Goal: Transaction & Acquisition: Purchase product/service

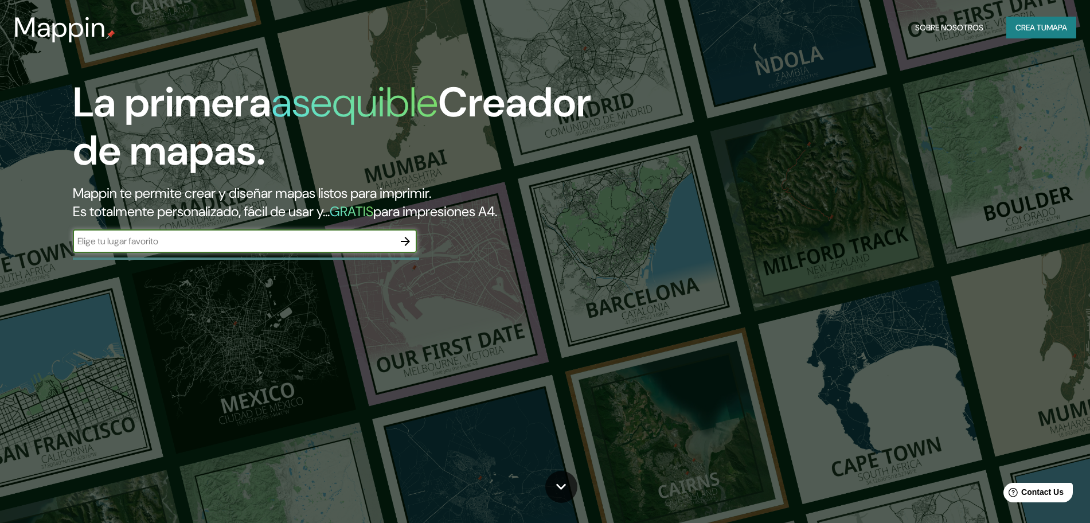
click at [334, 247] on input "text" at bounding box center [233, 241] width 321 height 13
type input "[GEOGRAPHIC_DATA]"
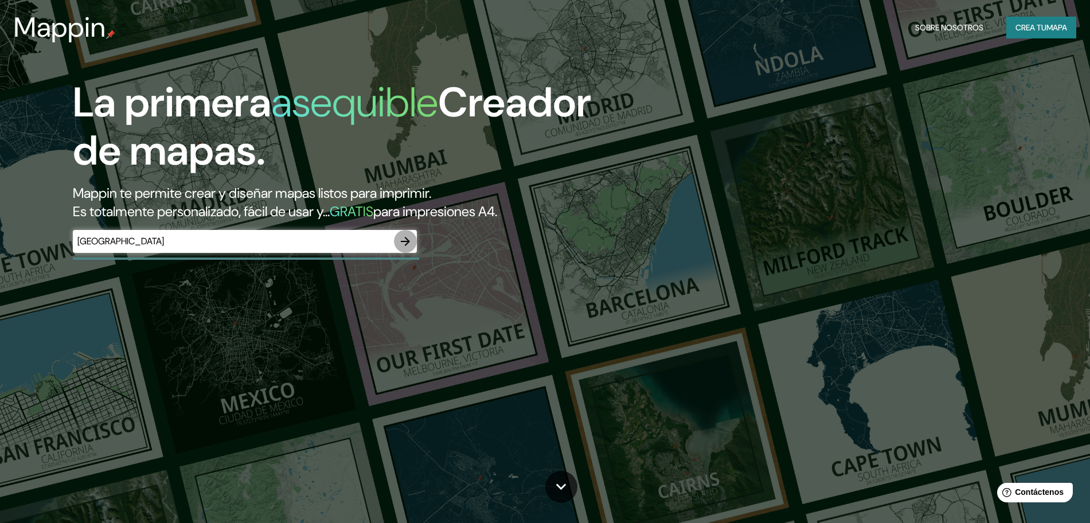
click at [408, 246] on icon "button" at bounding box center [406, 242] width 14 height 14
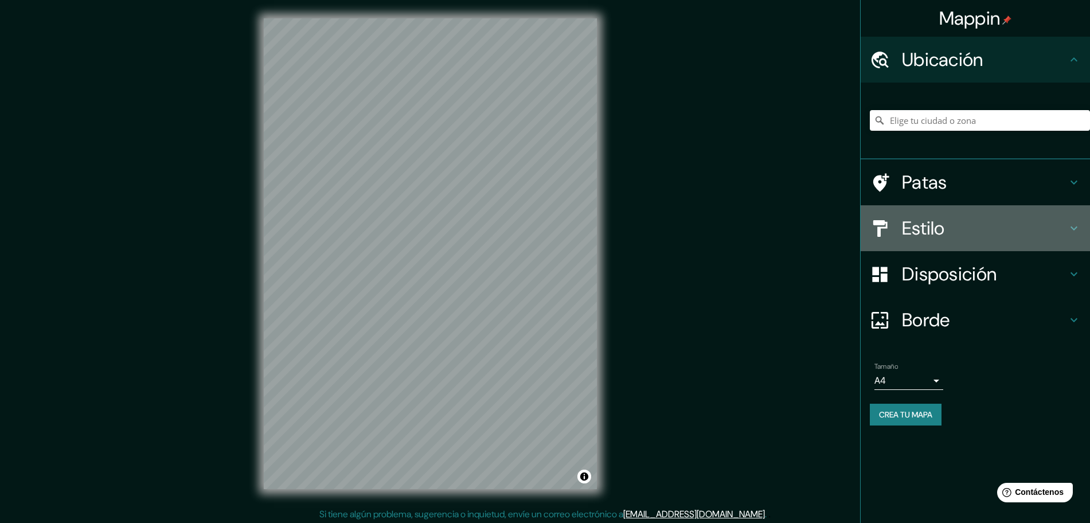
click at [818, 227] on font "Estilo" at bounding box center [923, 228] width 43 height 24
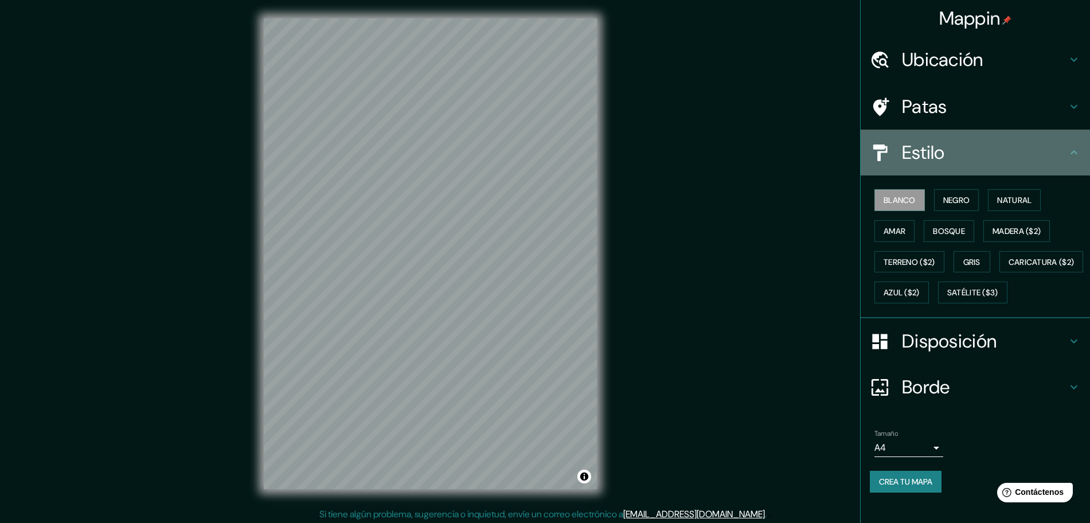
click at [818, 165] on div "Estilo" at bounding box center [975, 153] width 229 height 46
click at [818, 157] on icon at bounding box center [1074, 153] width 14 height 14
click at [818, 152] on icon at bounding box center [1074, 153] width 14 height 14
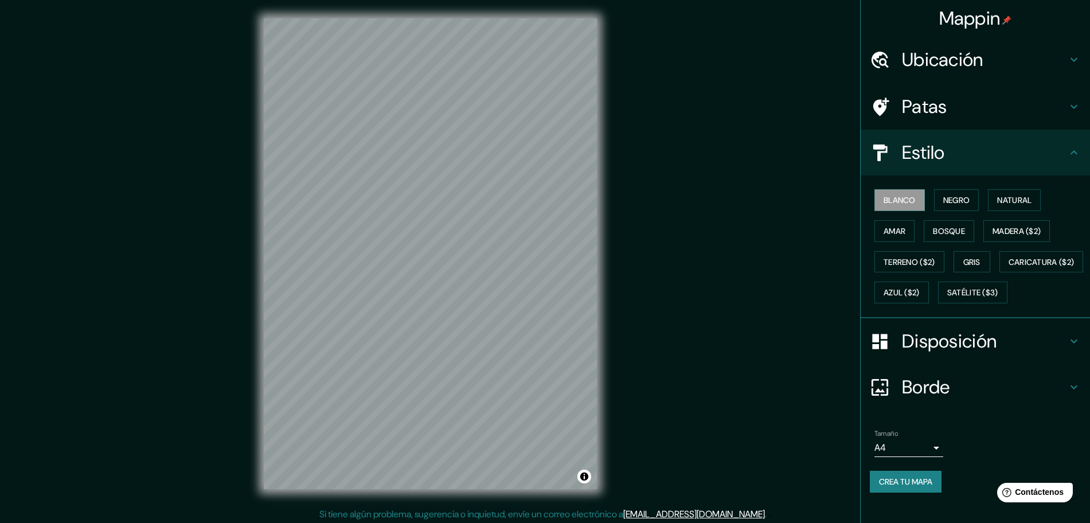
click at [818, 353] on h4 "Disposición" at bounding box center [984, 341] width 165 height 23
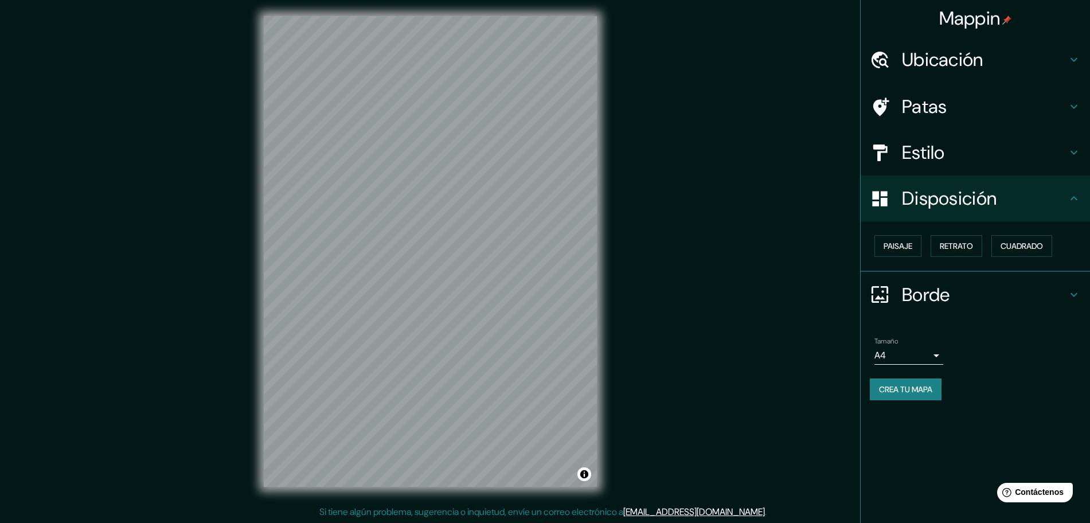
scroll to position [3, 0]
click at [818, 244] on font "Retrato" at bounding box center [956, 246] width 33 height 10
click at [818, 246] on font "Paisaje" at bounding box center [898, 246] width 29 height 10
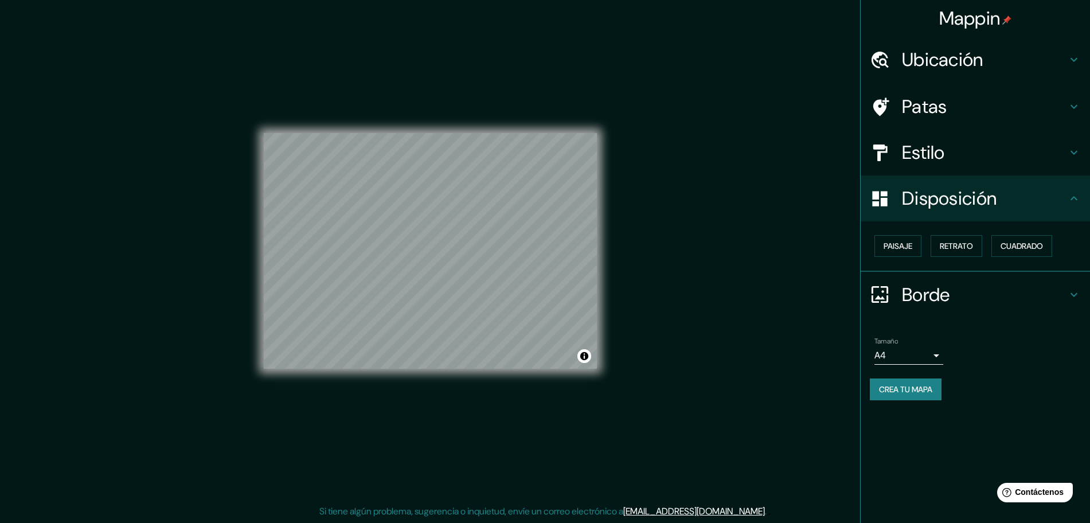
click at [818, 155] on h4 "Estilo" at bounding box center [984, 152] width 165 height 23
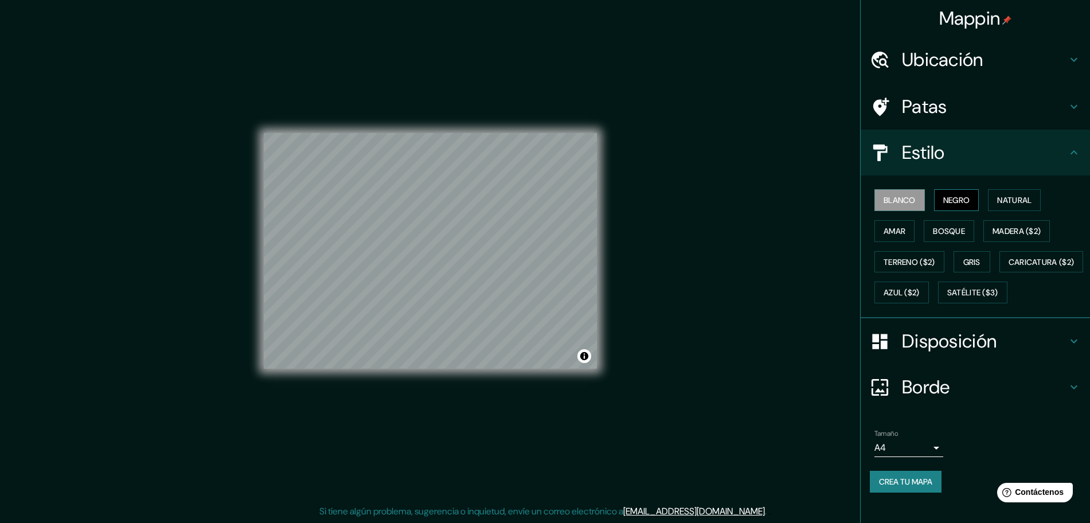
click at [818, 201] on font "Negro" at bounding box center [957, 200] width 27 height 10
click at [818, 197] on font "Natural" at bounding box center [1014, 200] width 34 height 10
click at [818, 232] on font "Bosque" at bounding box center [949, 231] width 32 height 10
click at [818, 233] on font "Amar" at bounding box center [895, 231] width 22 height 10
click at [818, 265] on font "Gris" at bounding box center [972, 262] width 17 height 10
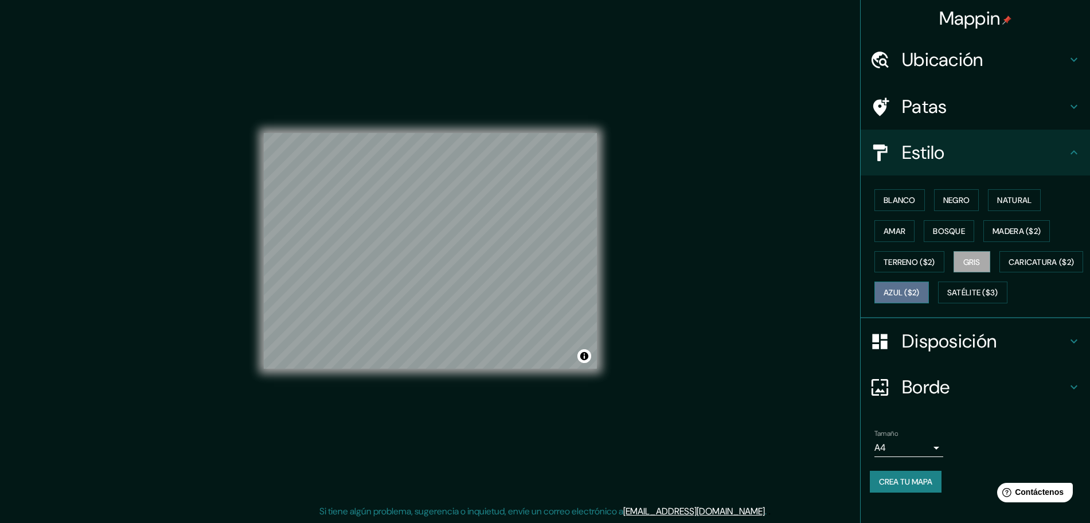
click at [818, 289] on font "Azul ($2)" at bounding box center [902, 293] width 36 height 10
click at [818, 263] on font "Gris" at bounding box center [972, 262] width 17 height 10
click at [818, 267] on font "Caricatura ($2)" at bounding box center [1042, 262] width 66 height 10
click at [818, 308] on div "Blanco Negro Natural Amar Bosque Madera ($2) Terreno ($2) Gris Caricatura ($2) …" at bounding box center [980, 246] width 220 height 123
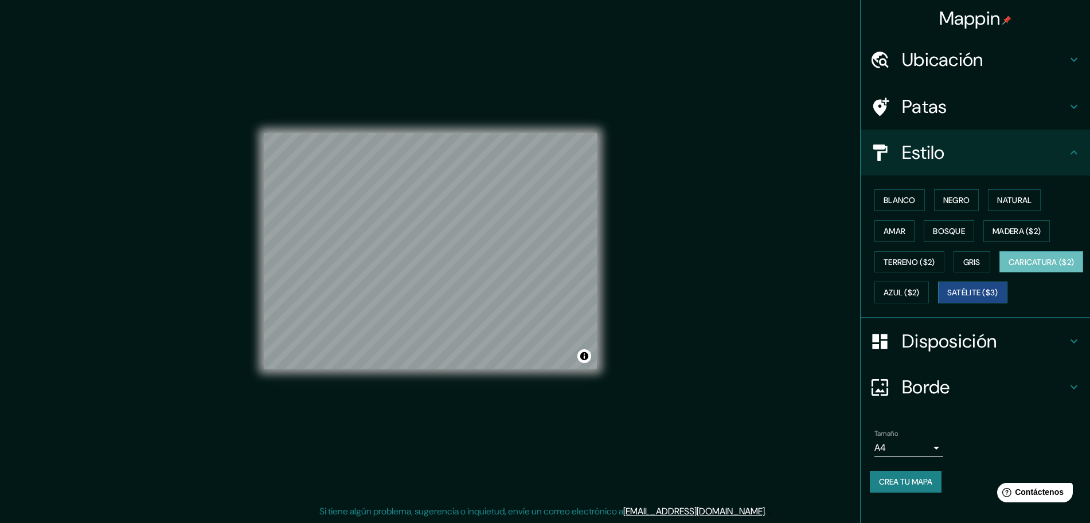
click at [818, 298] on font "Satélite ($3)" at bounding box center [973, 293] width 51 height 10
click at [818, 227] on font "Madera ($2)" at bounding box center [1017, 231] width 48 height 10
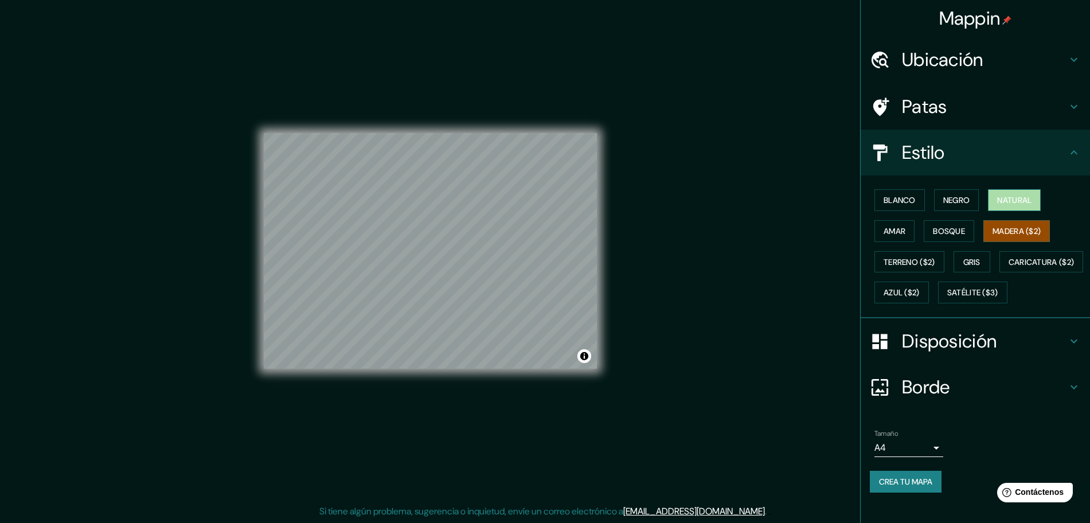
click at [818, 193] on font "Natural" at bounding box center [1014, 200] width 34 height 15
click at [818, 197] on font "Negro" at bounding box center [957, 200] width 27 height 10
click at [818, 202] on font "Blanco" at bounding box center [900, 200] width 32 height 10
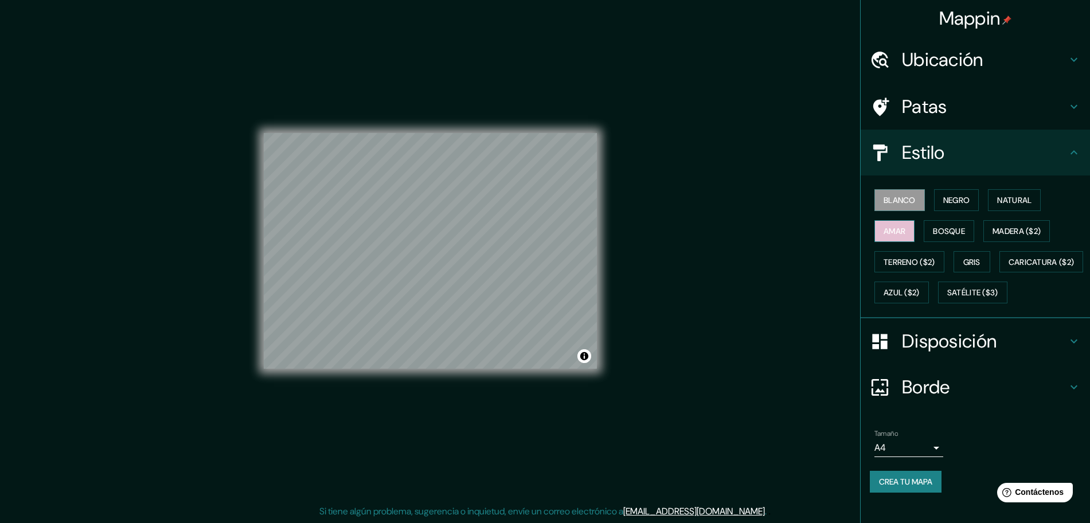
click at [818, 232] on font "Amar" at bounding box center [895, 231] width 22 height 10
click at [818, 264] on font "Terreno ($2)" at bounding box center [910, 262] width 52 height 10
click at [818, 295] on font "Azul ($2)" at bounding box center [902, 293] width 36 height 10
click at [818, 258] on font "Gris" at bounding box center [972, 262] width 17 height 10
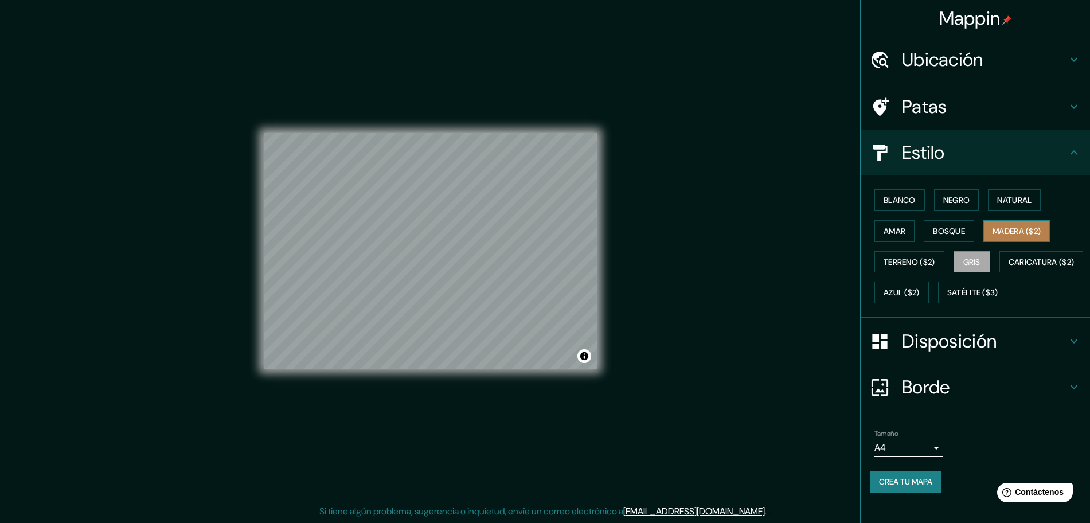
click at [818, 228] on font "Madera ($2)" at bounding box center [1017, 231] width 48 height 10
click at [818, 200] on font "Natural" at bounding box center [1014, 200] width 34 height 10
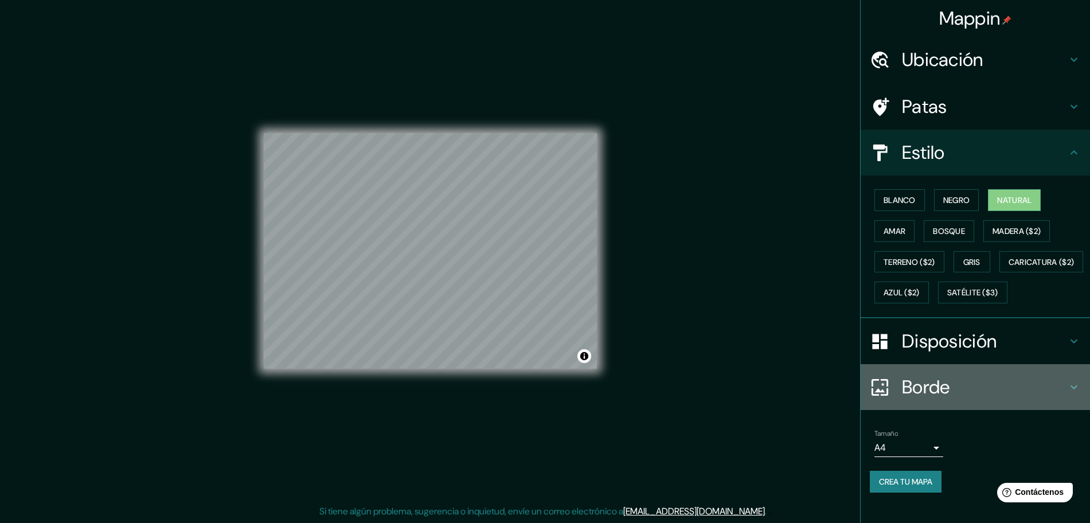
click at [818, 399] on h4 "Borde" at bounding box center [984, 387] width 165 height 23
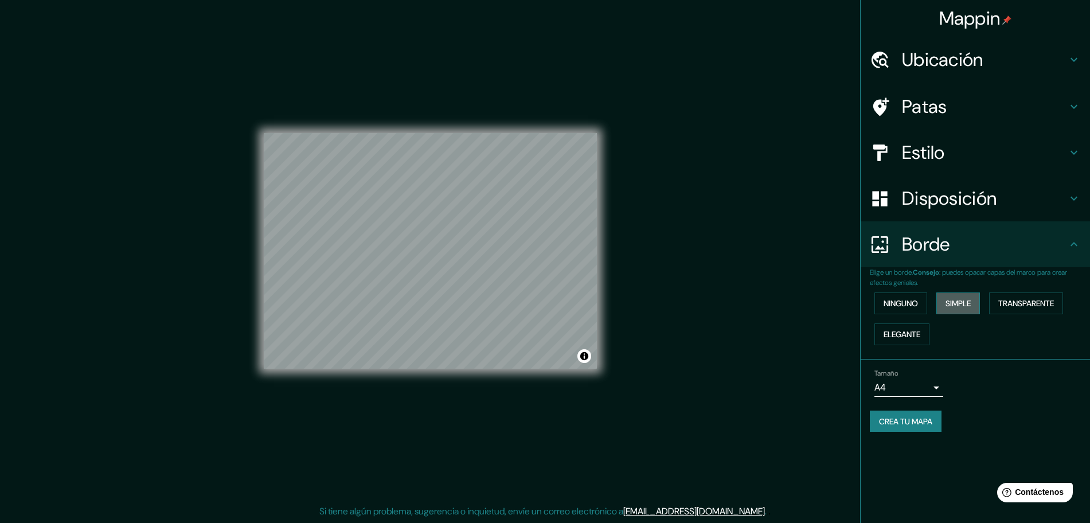
click at [818, 302] on font "Simple" at bounding box center [958, 303] width 25 height 10
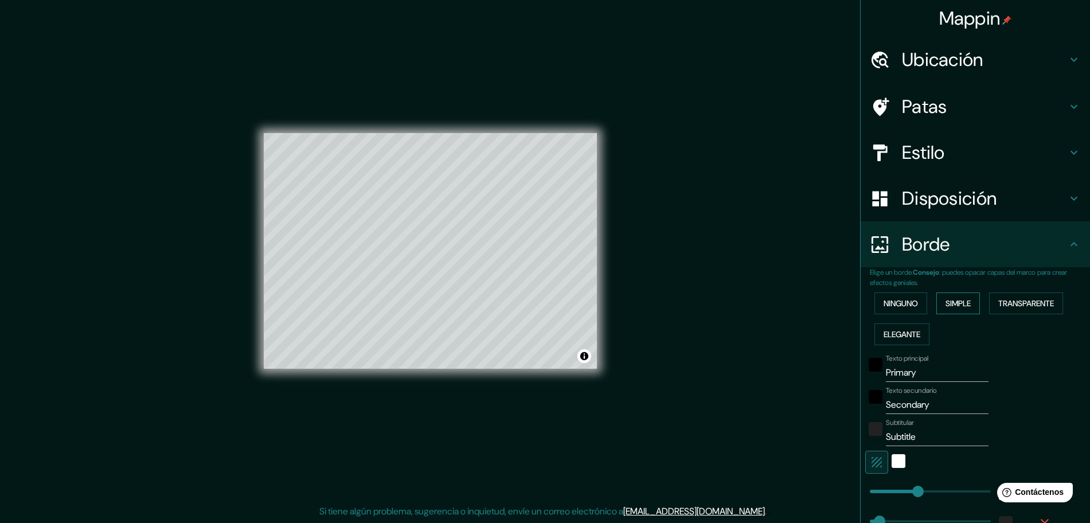
click at [818, 302] on button "Simple" at bounding box center [959, 304] width 44 height 22
type input "232"
type input "46"
click at [818, 296] on font "Ninguno" at bounding box center [901, 303] width 34 height 15
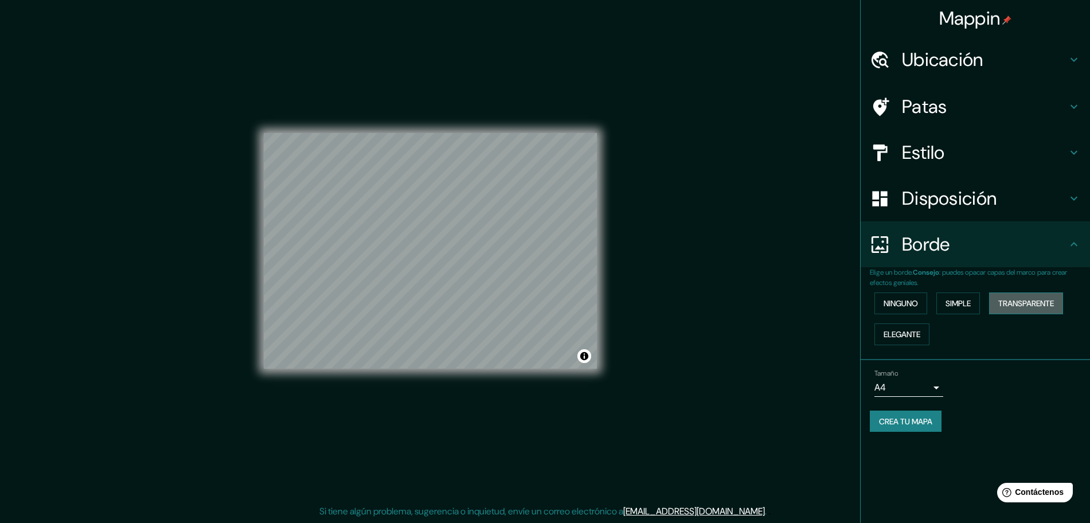
click at [818, 303] on font "Transparente" at bounding box center [1027, 303] width 56 height 10
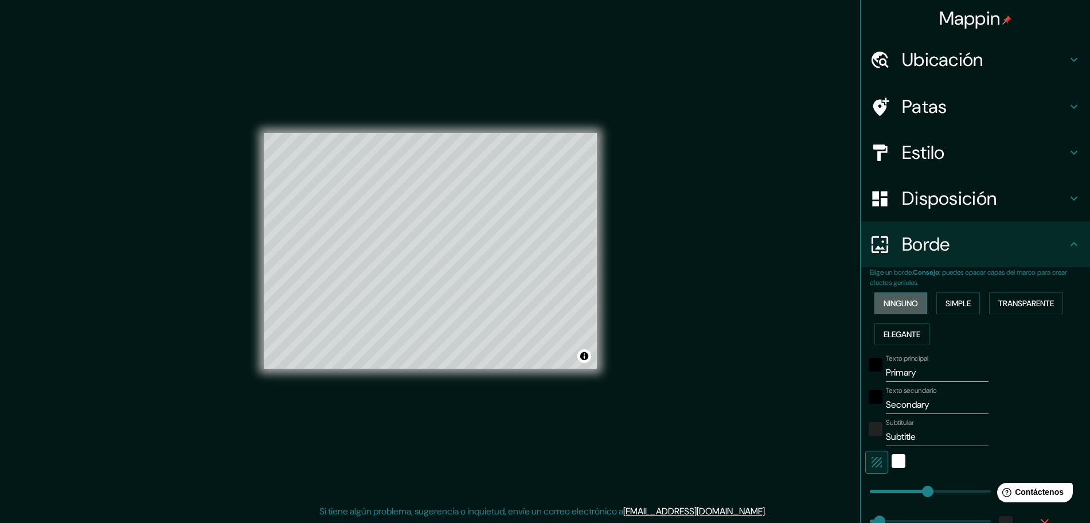
click at [818, 298] on font "Ninguno" at bounding box center [901, 303] width 34 height 10
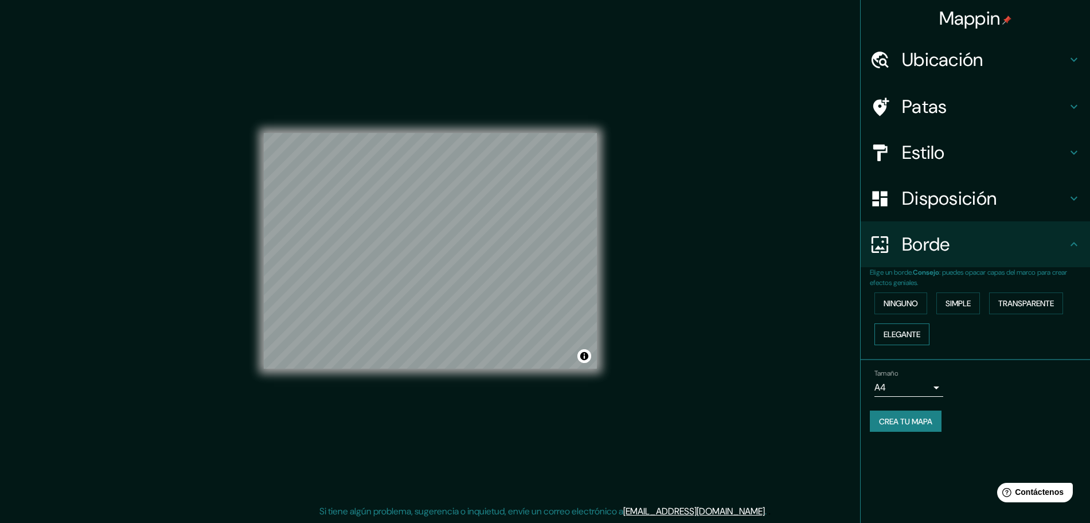
click at [818, 339] on font "Elegante" at bounding box center [902, 334] width 37 height 10
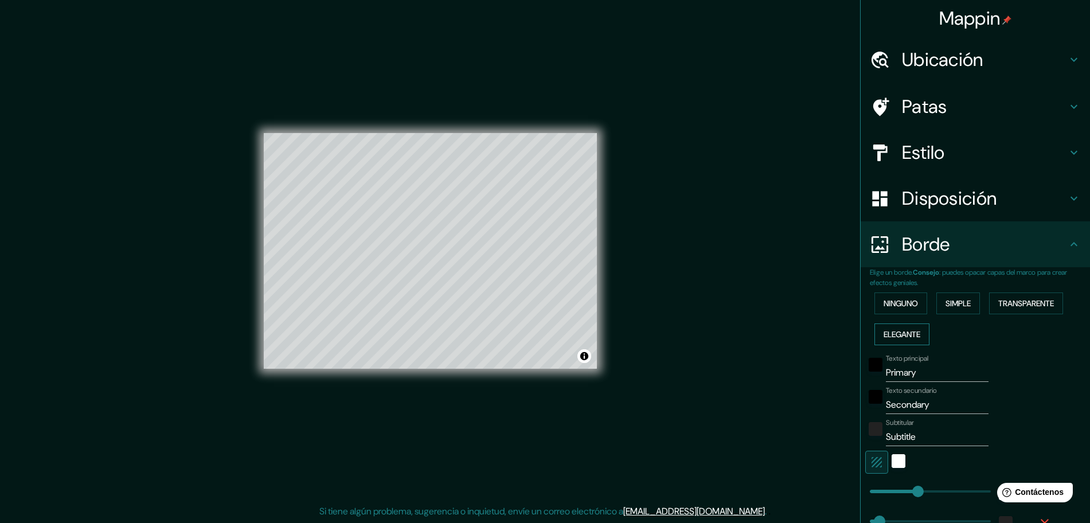
click at [818, 339] on font "Elegante" at bounding box center [902, 334] width 37 height 10
type input "232"
type input "46"
type input "23"
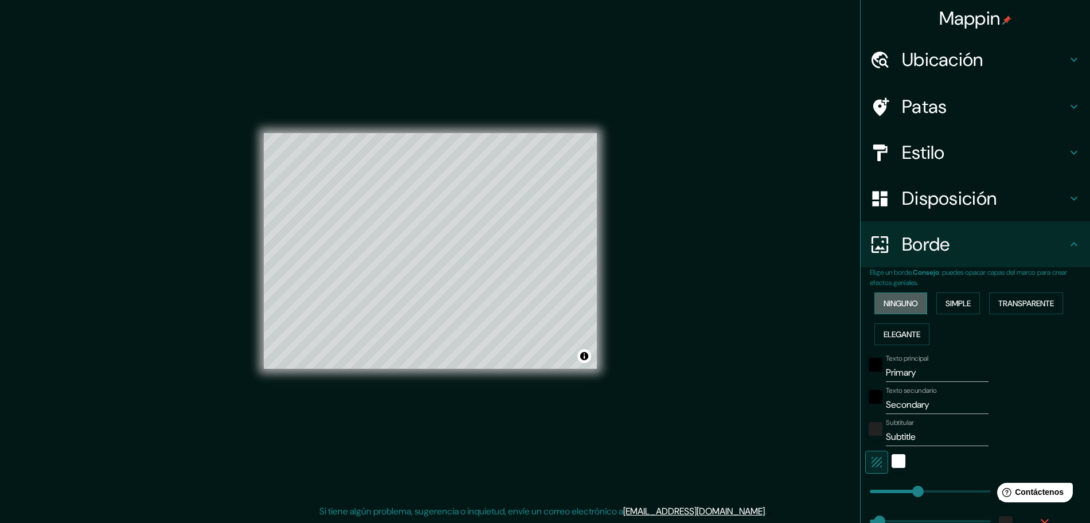
click at [818, 306] on font "Ninguno" at bounding box center [901, 303] width 34 height 10
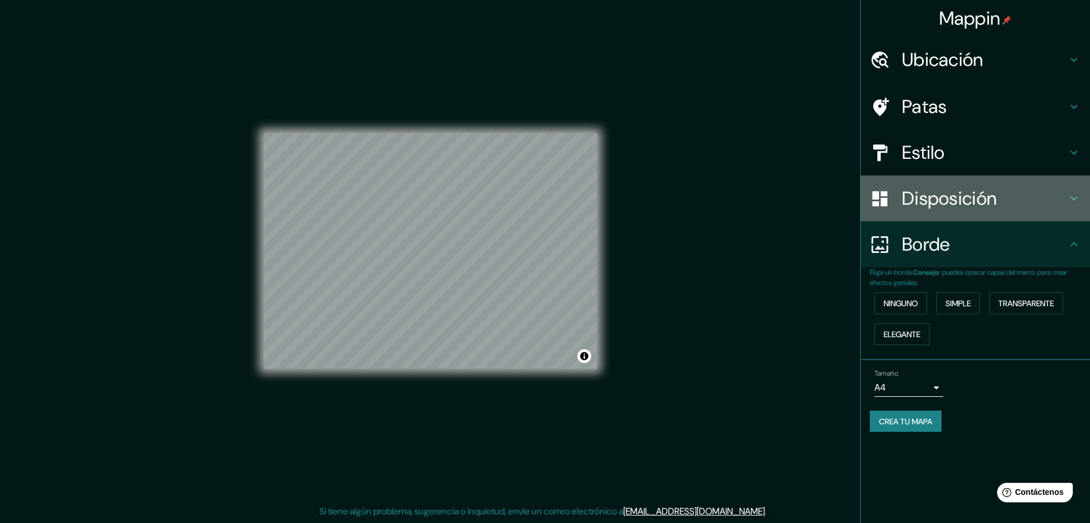
click at [818, 197] on icon at bounding box center [1074, 199] width 7 height 4
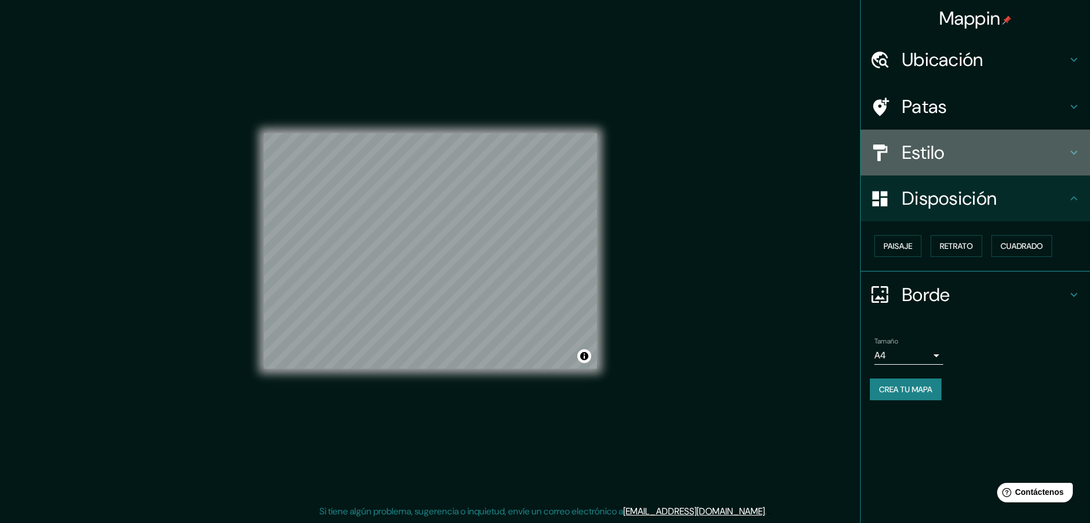
click at [818, 147] on icon at bounding box center [1074, 153] width 14 height 14
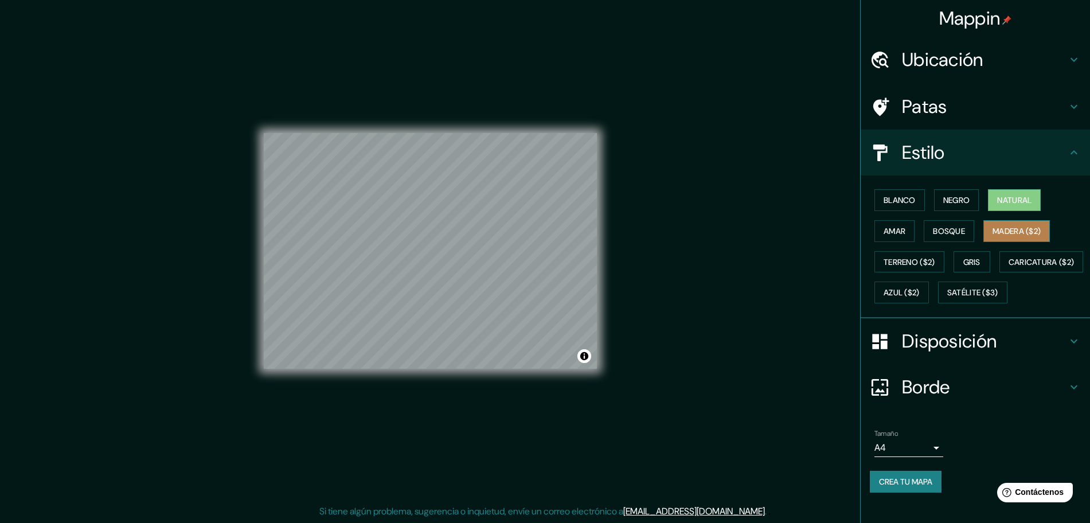
click at [818, 236] on font "Madera ($2)" at bounding box center [1017, 231] width 48 height 10
click at [818, 288] on font "Azul ($2)" at bounding box center [902, 293] width 36 height 10
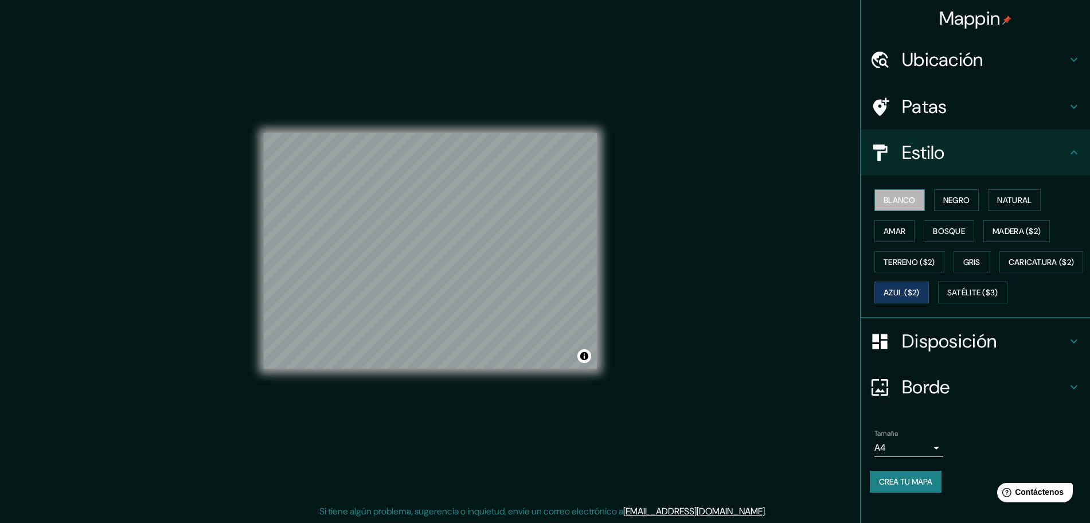
click at [818, 201] on font "Blanco" at bounding box center [900, 200] width 32 height 10
click at [818, 201] on font "Negro" at bounding box center [957, 200] width 27 height 10
click at [818, 194] on font "Natural" at bounding box center [1014, 200] width 34 height 15
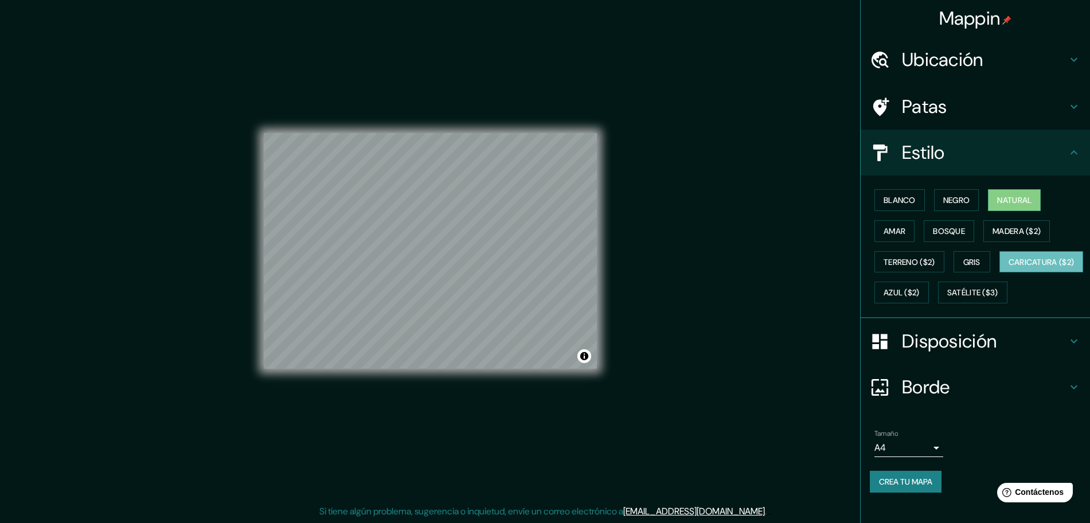
click at [818, 267] on font "Caricatura ($2)" at bounding box center [1042, 262] width 66 height 10
click at [818, 300] on font "Satélite ($3)" at bounding box center [973, 292] width 51 height 15
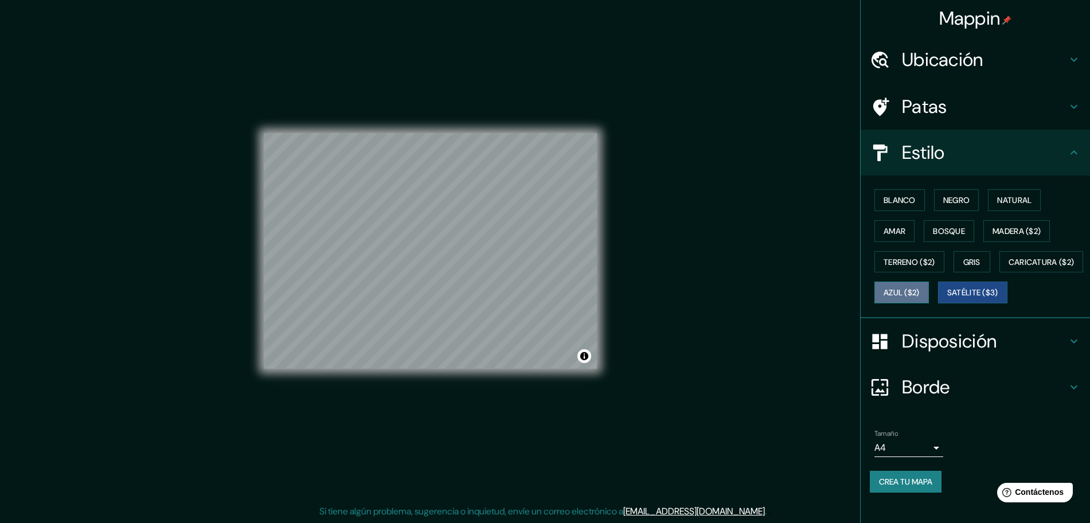
click at [818, 300] on button "Azul ($2)" at bounding box center [902, 293] width 54 height 22
click at [818, 265] on font "Gris" at bounding box center [972, 262] width 17 height 10
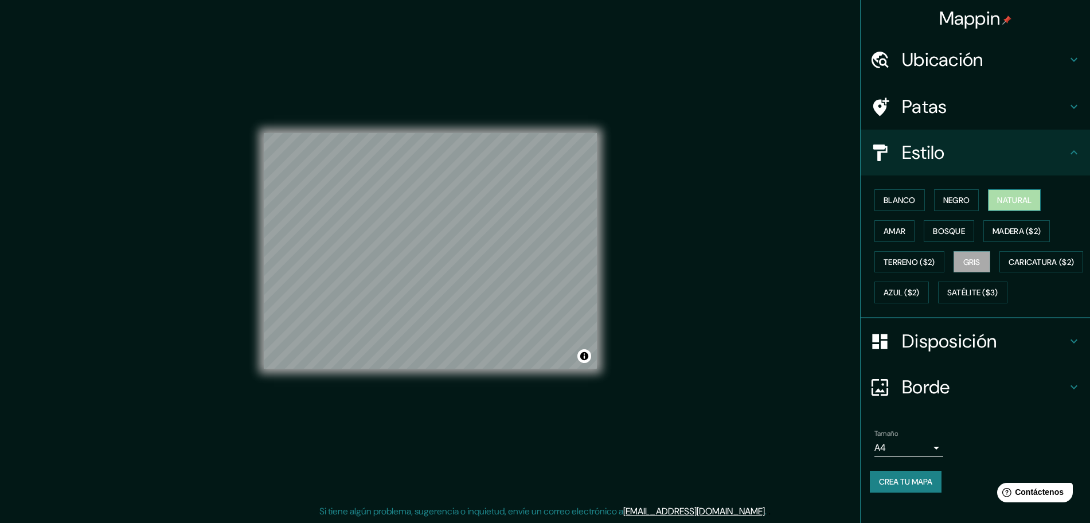
click at [818, 207] on font "Natural" at bounding box center [1014, 200] width 34 height 15
